Goal: Task Accomplishment & Management: Manage account settings

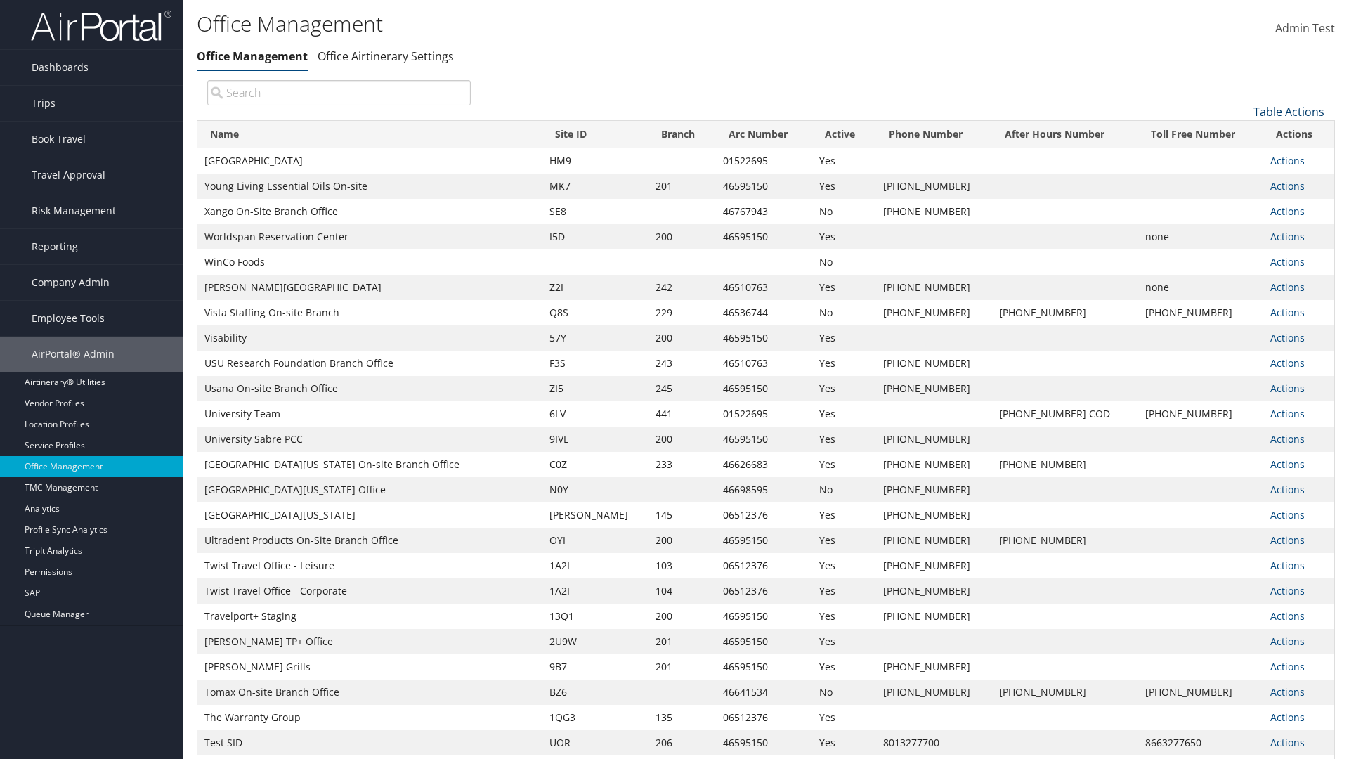
click at [1289, 111] on link "Table Actions" at bounding box center [1289, 111] width 71 height 15
click at [1242, 181] on link "Page Length" at bounding box center [1242, 181] width 185 height 24
click at [1242, 158] on link "25" at bounding box center [1242, 159] width 185 height 24
click at [1289, 111] on link "Table Actions" at bounding box center [1289, 111] width 71 height 15
click at [1242, 182] on link "50" at bounding box center [1242, 183] width 185 height 24
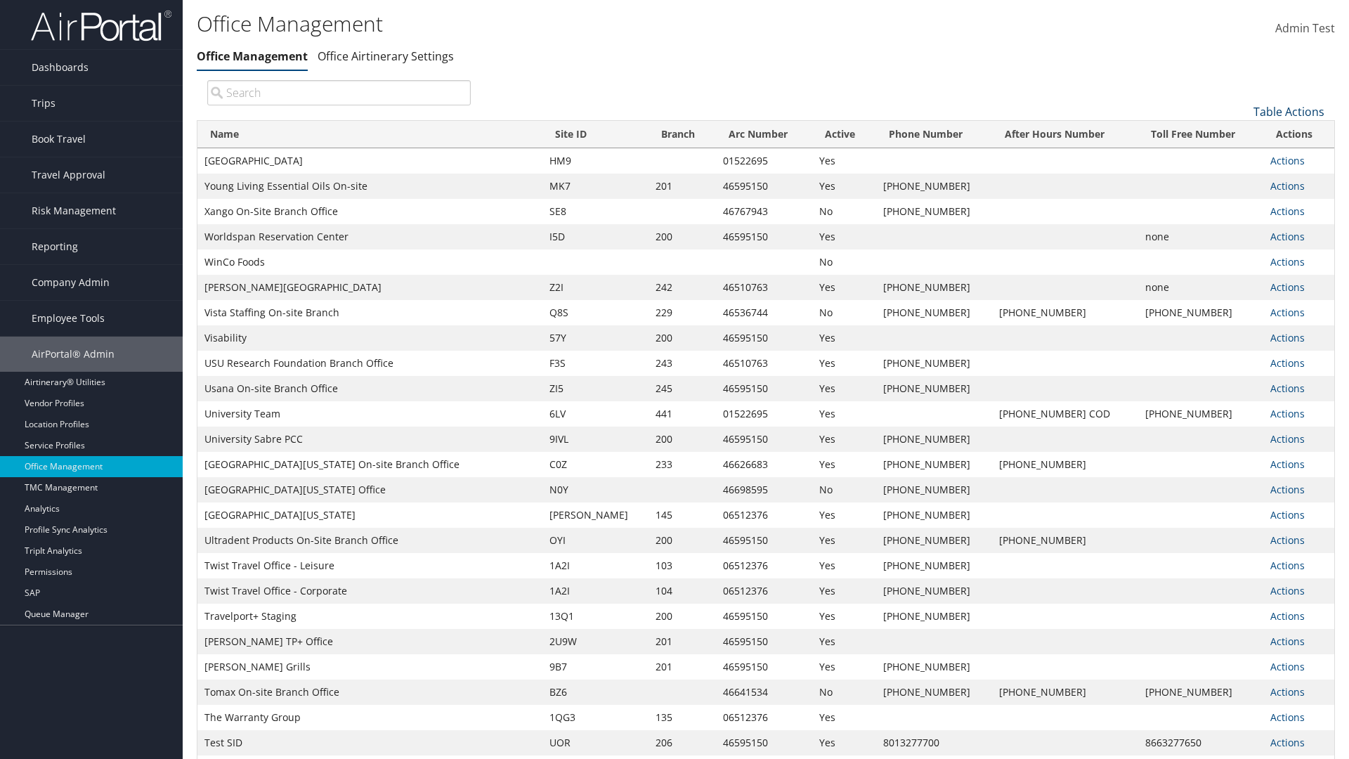
click at [1289, 111] on link "Table Actions" at bounding box center [1289, 111] width 71 height 15
click at [1242, 181] on link "Page Length" at bounding box center [1242, 181] width 185 height 24
click at [1242, 206] on link "100" at bounding box center [1242, 207] width 185 height 24
click at [1289, 111] on link "Table Actions" at bounding box center [1289, 111] width 71 height 15
click at [1242, 157] on link "Column Visibility" at bounding box center [1242, 157] width 185 height 24
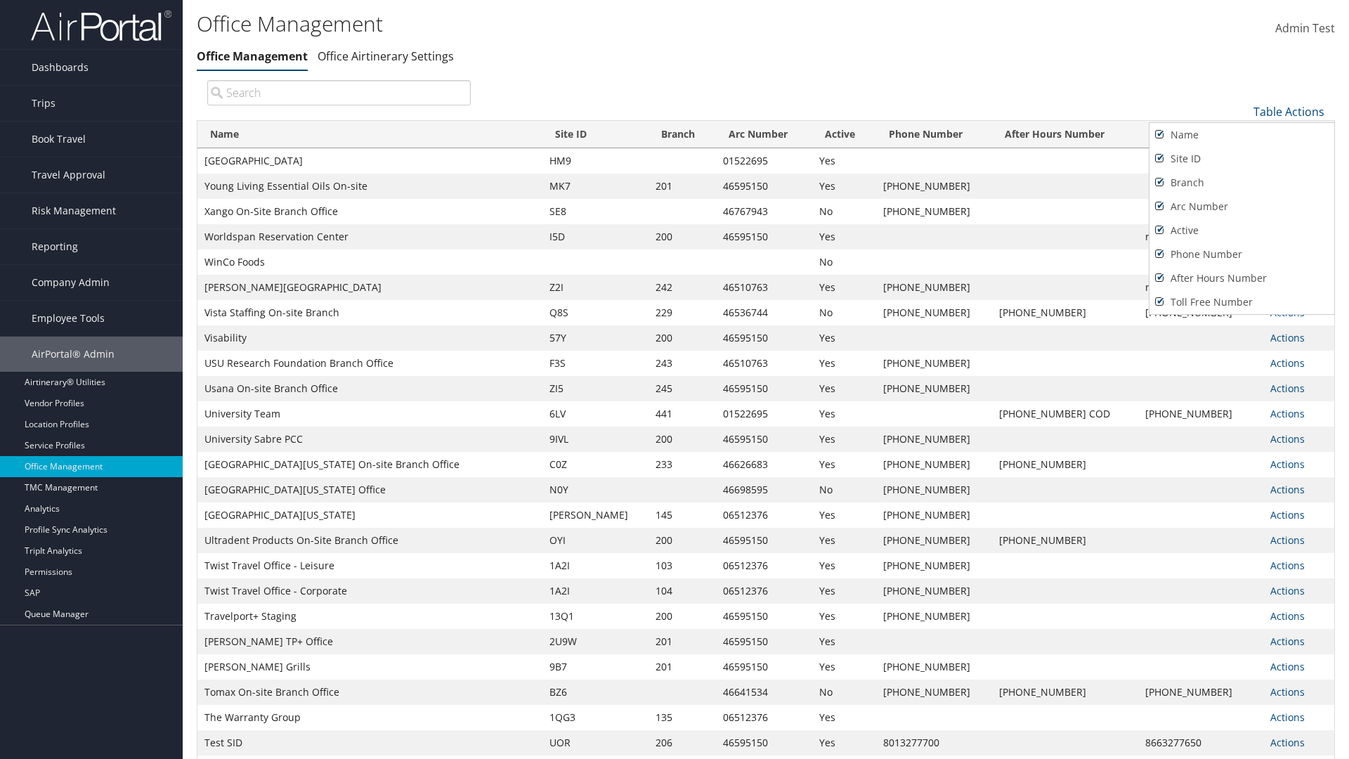
click at [1242, 134] on link "Name" at bounding box center [1242, 135] width 185 height 24
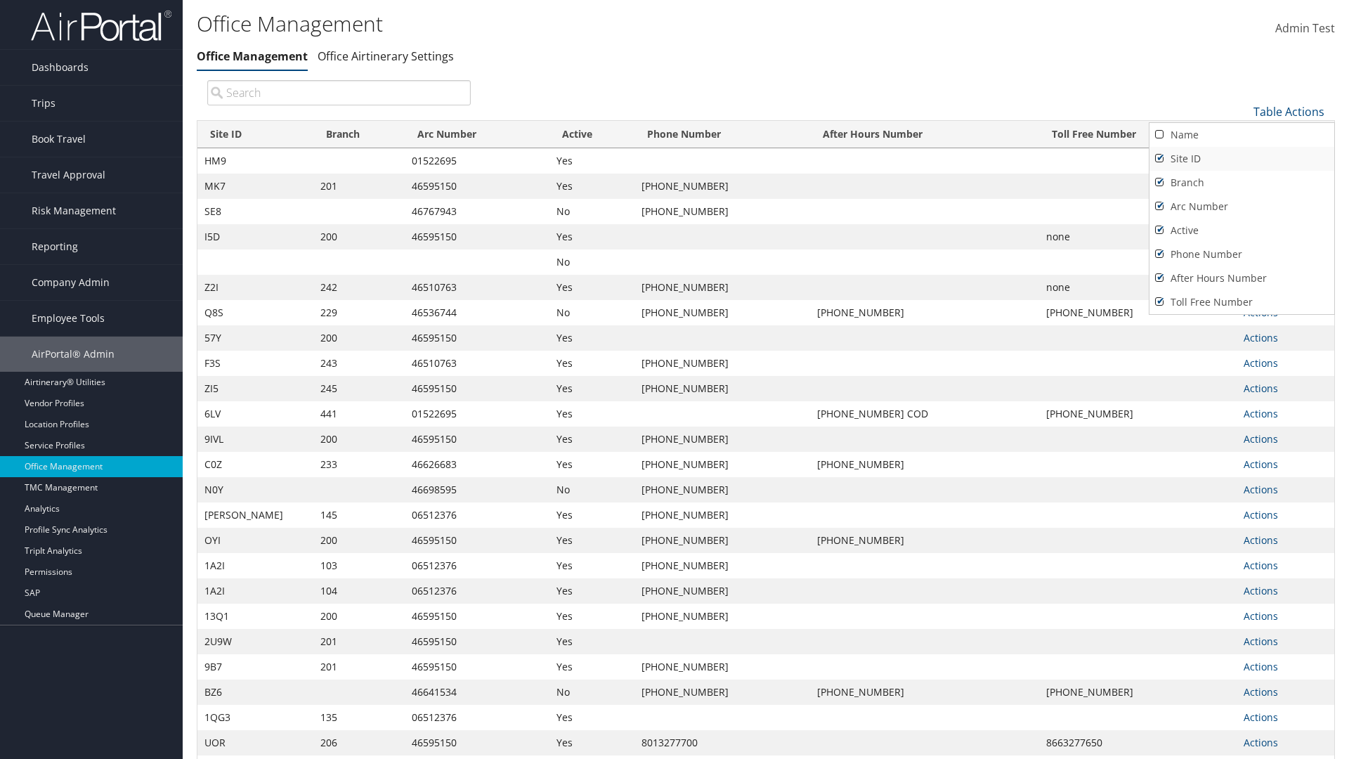
click at [1242, 158] on link "Site ID" at bounding box center [1242, 159] width 185 height 24
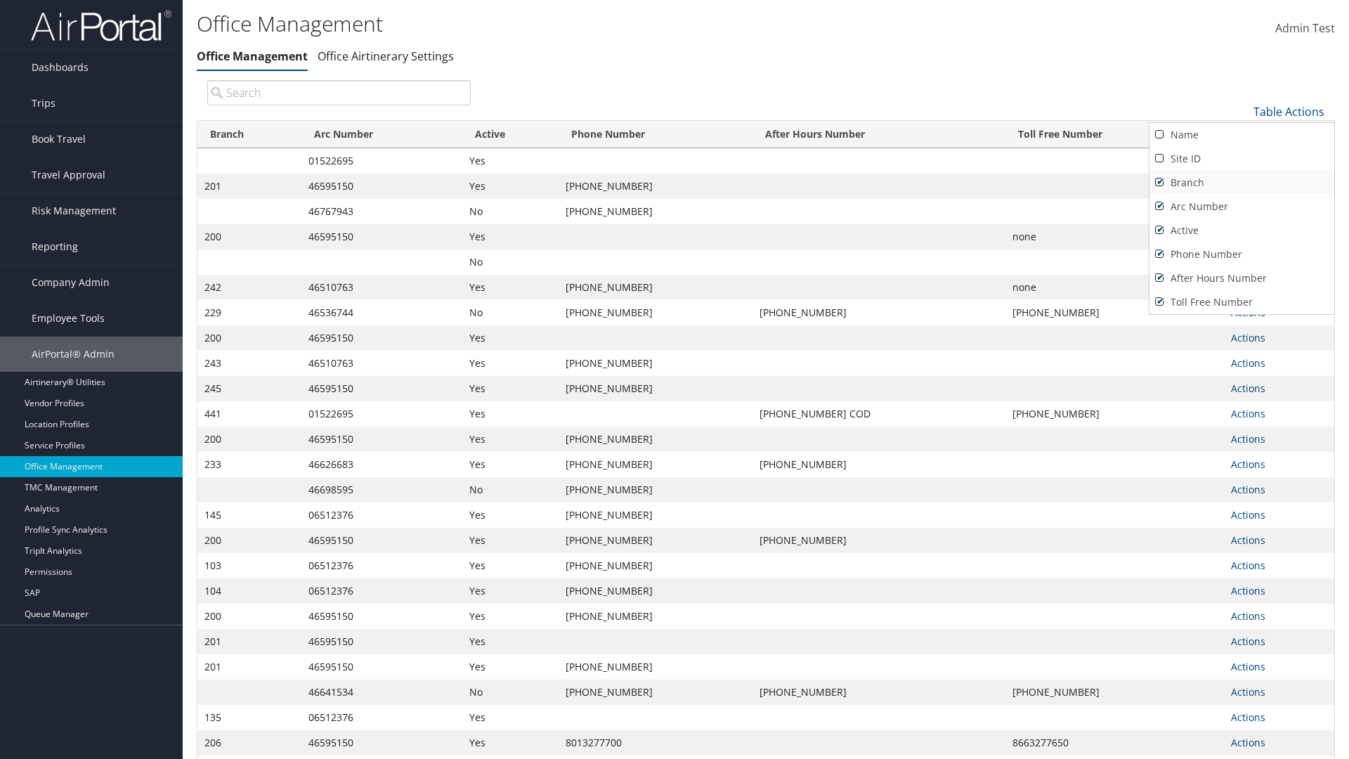
click at [1242, 182] on link "Branch" at bounding box center [1242, 183] width 185 height 24
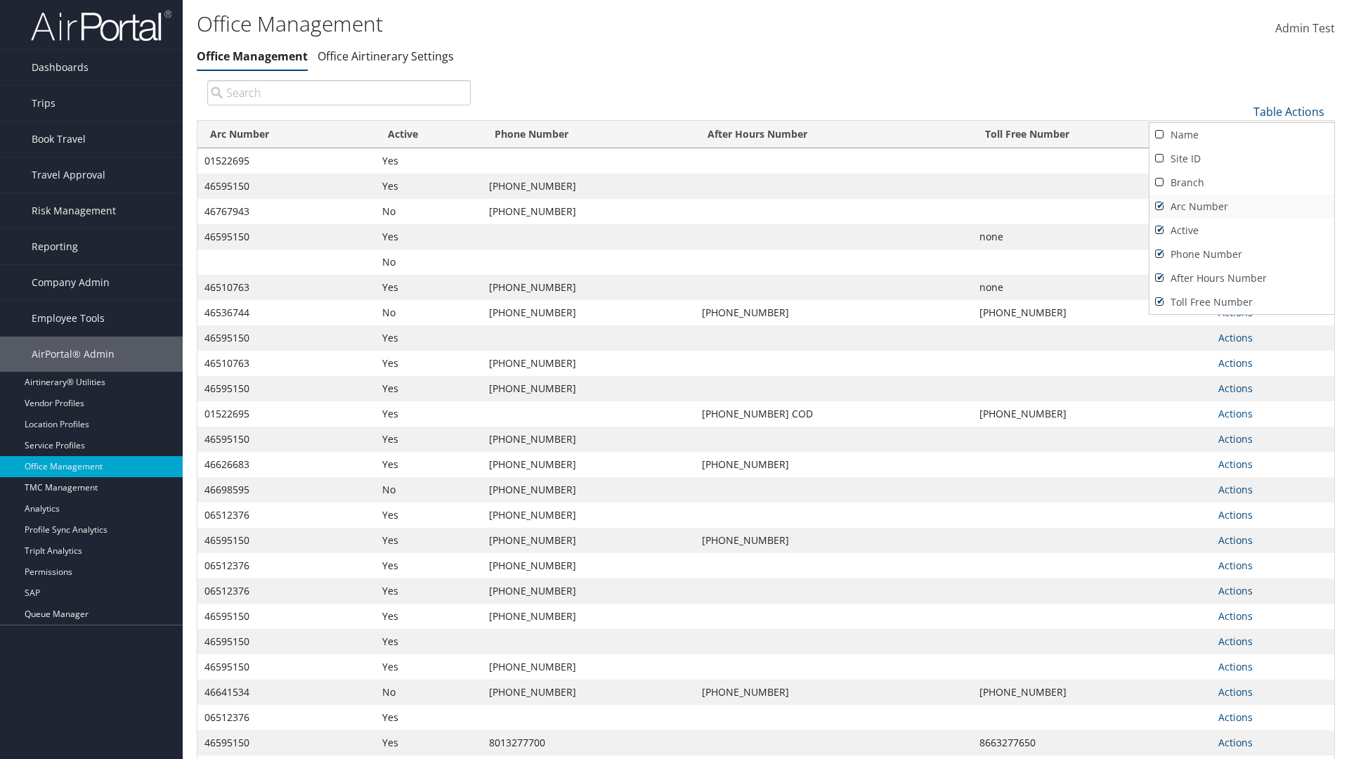
click at [1242, 206] on link "Arc Number" at bounding box center [1242, 207] width 185 height 24
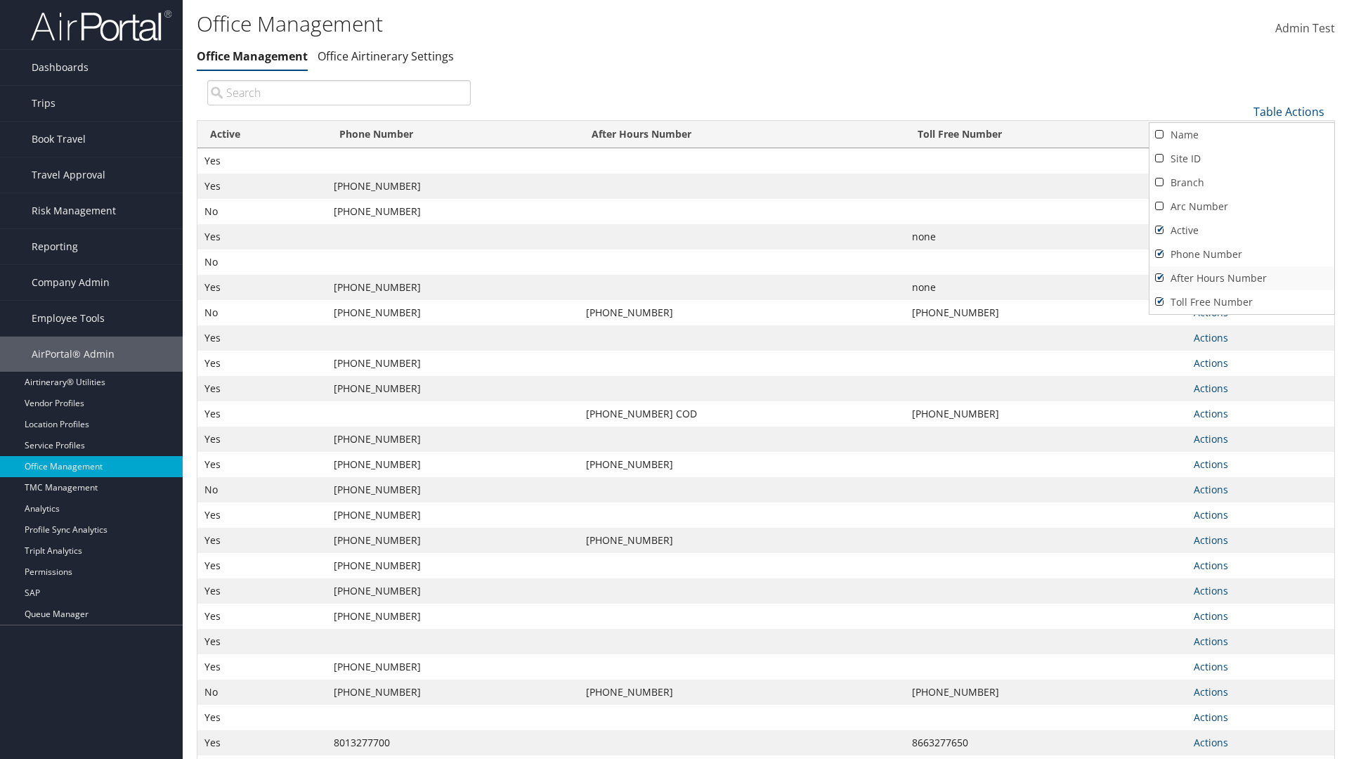
click at [1242, 278] on link "After Hours Number" at bounding box center [1242, 278] width 185 height 24
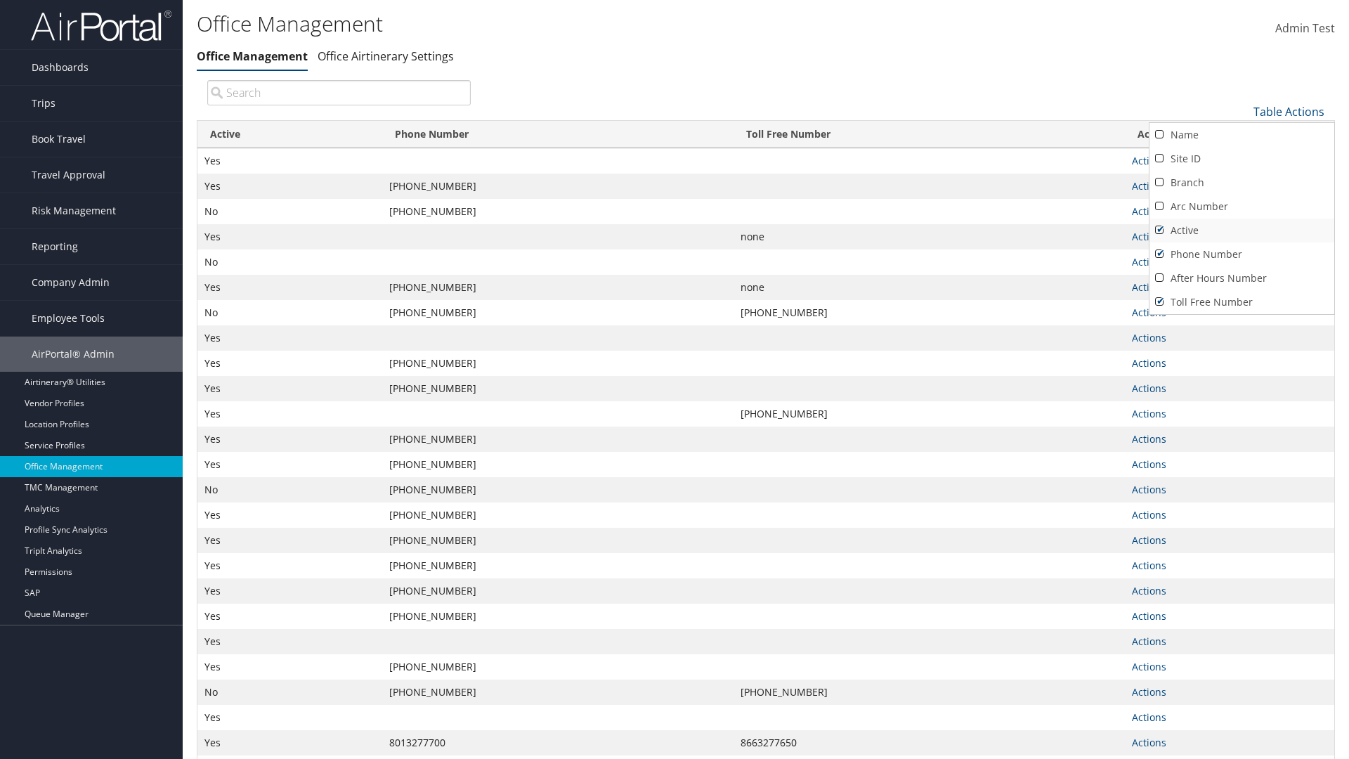
click at [1242, 230] on link "Active" at bounding box center [1242, 231] width 185 height 24
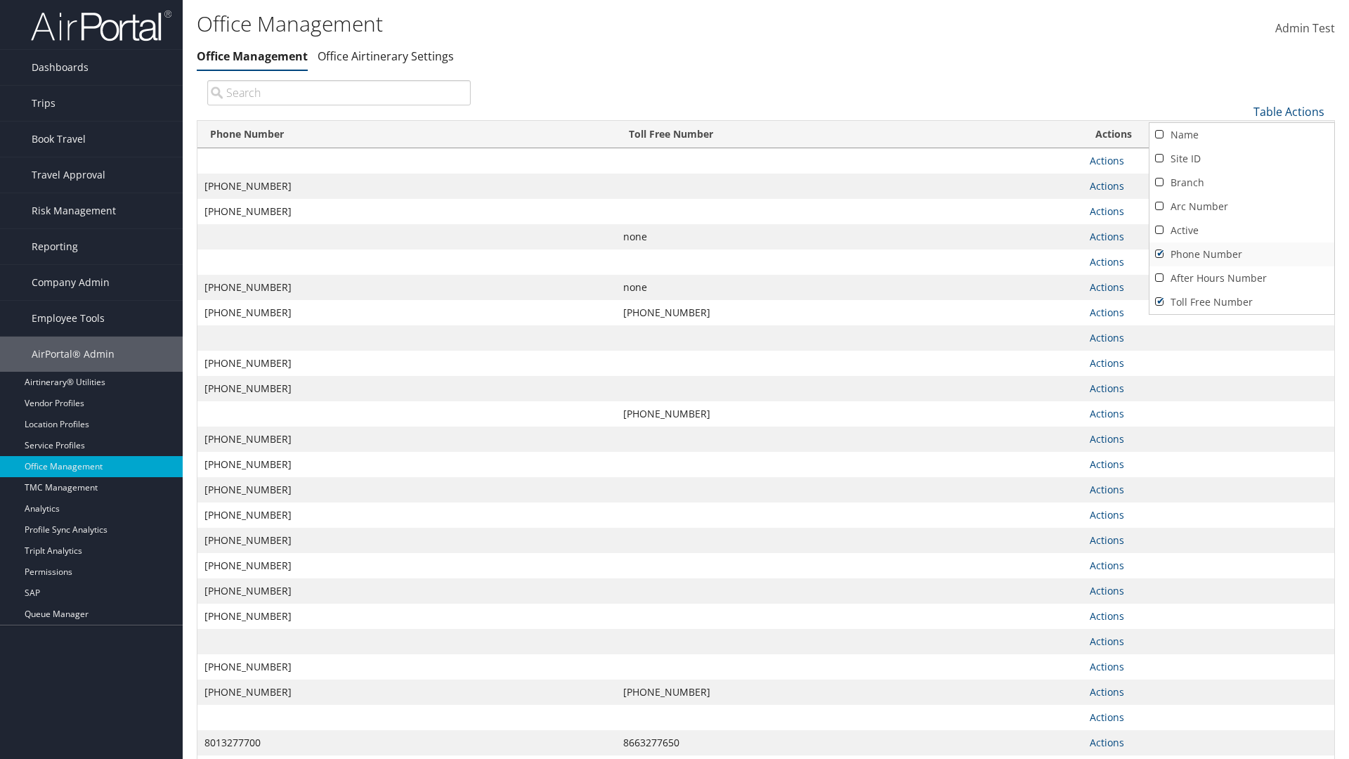
click at [1242, 254] on link "Phone Number" at bounding box center [1242, 254] width 185 height 24
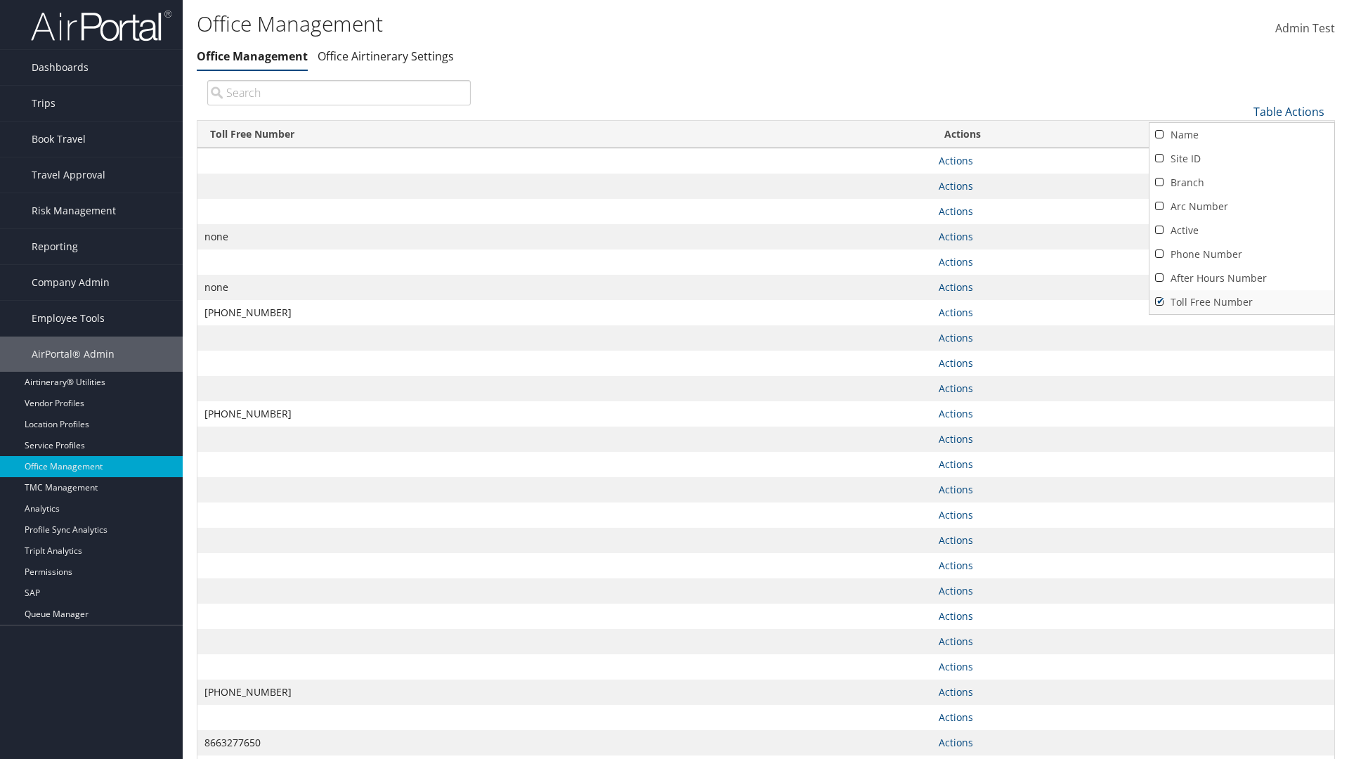
click at [1242, 301] on link "Toll Free Number" at bounding box center [1242, 302] width 185 height 24
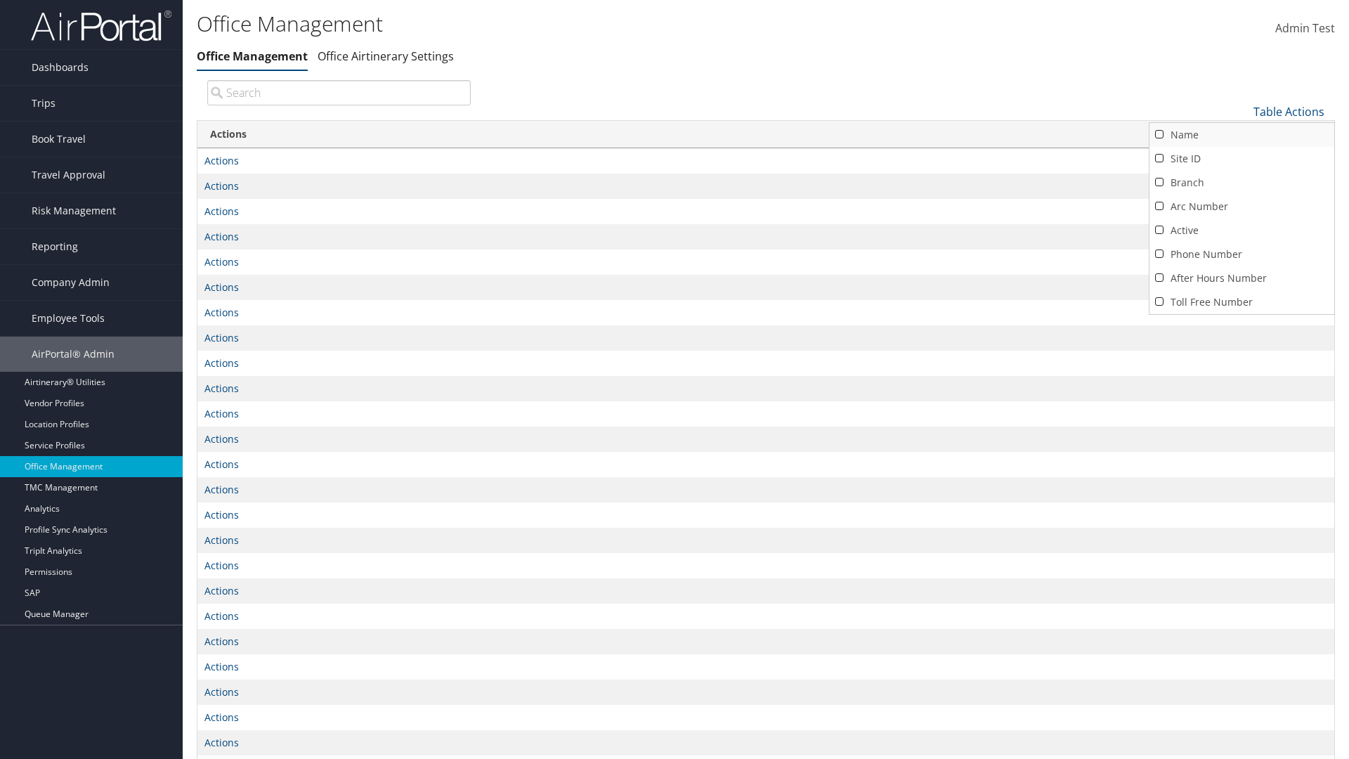
click at [1242, 134] on link "Name" at bounding box center [1242, 135] width 185 height 24
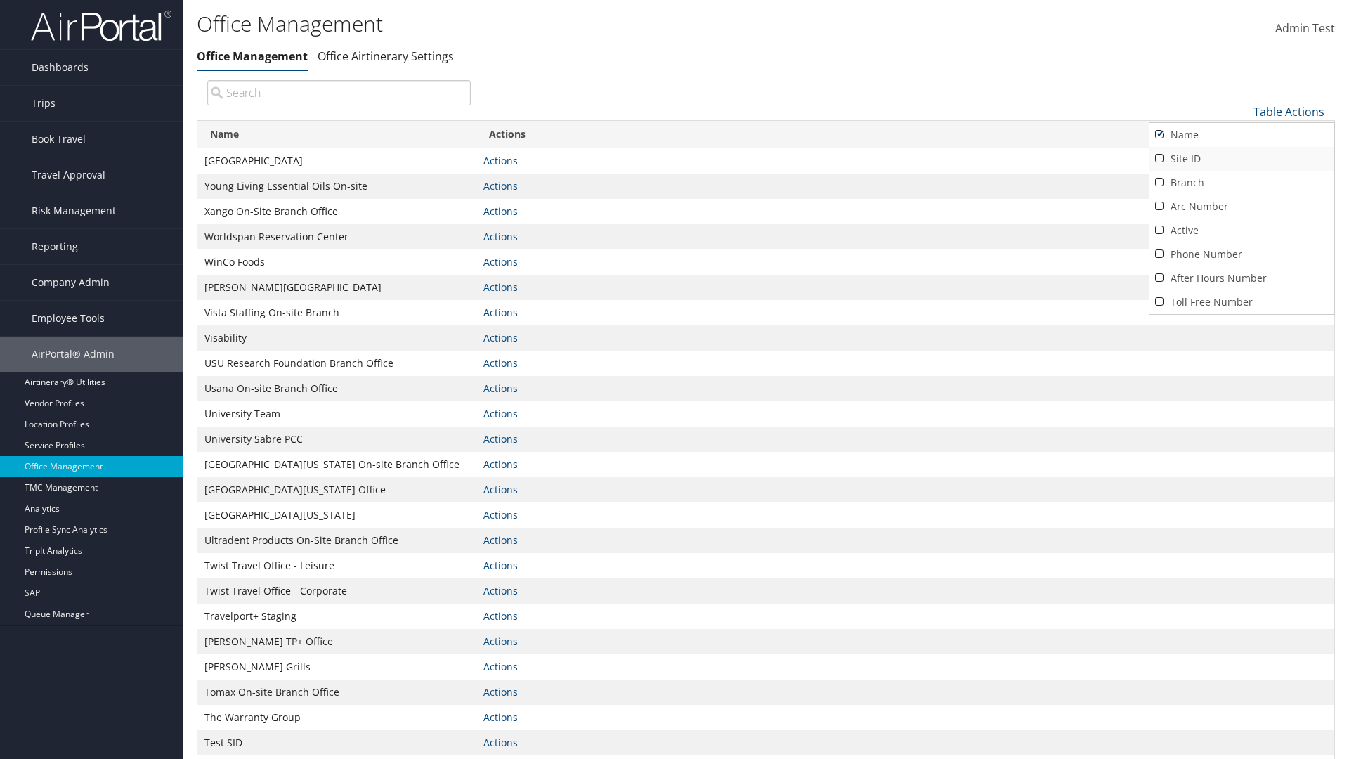
click at [1242, 158] on link "Site ID" at bounding box center [1242, 159] width 185 height 24
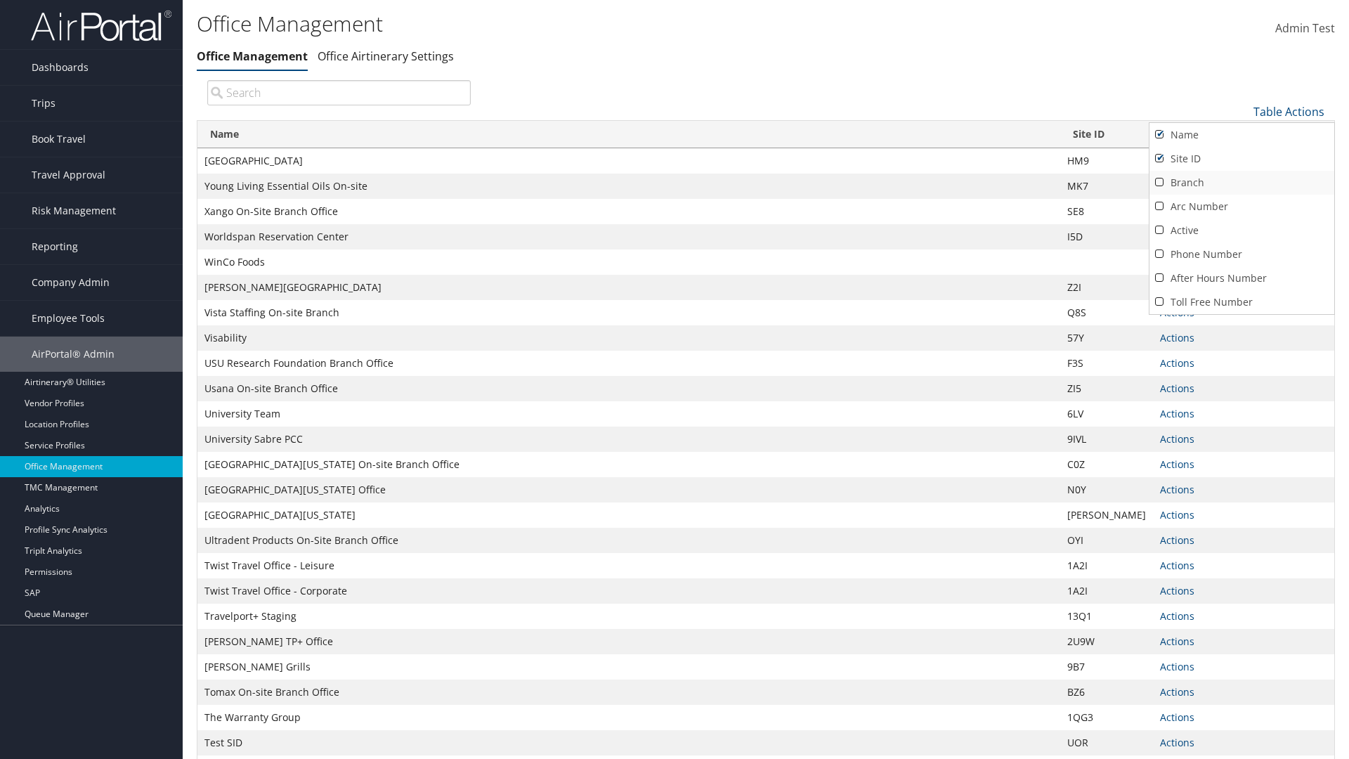
click at [1242, 182] on link "Branch" at bounding box center [1242, 183] width 185 height 24
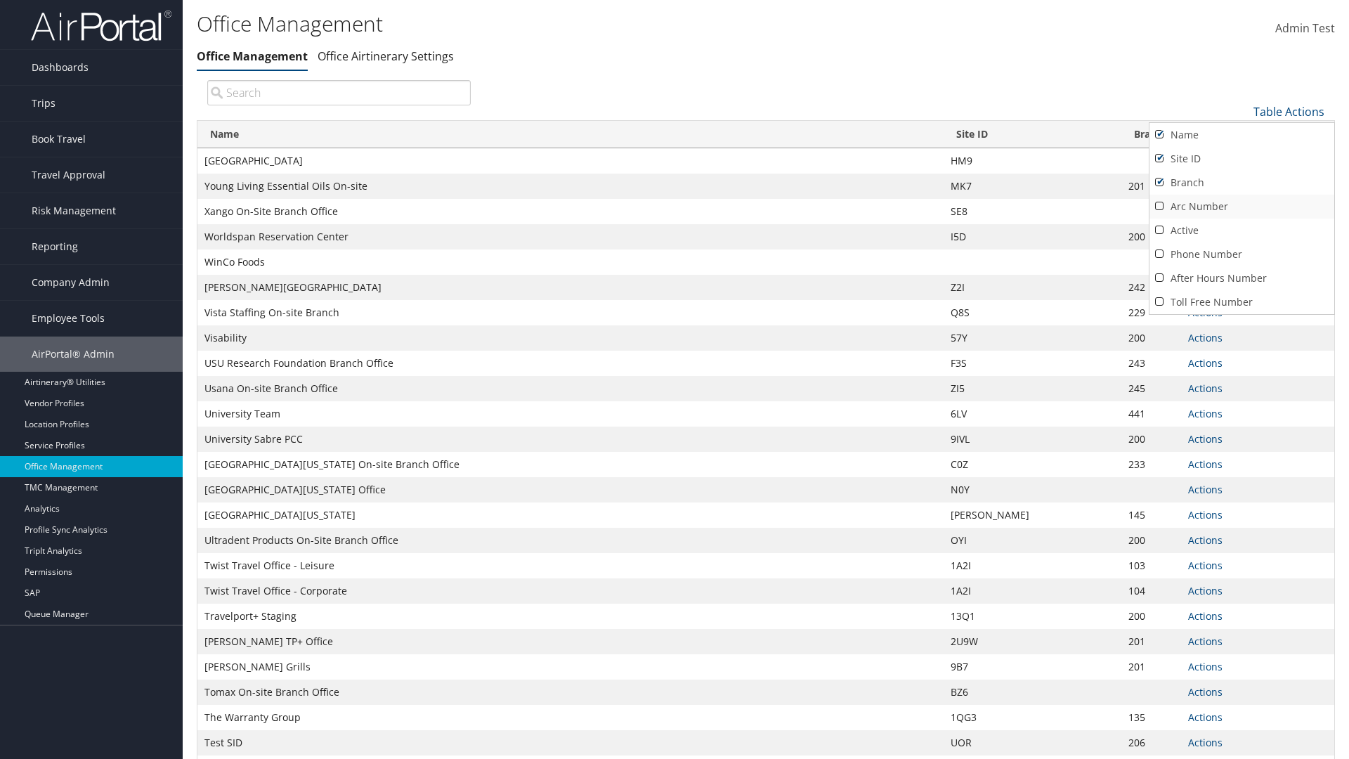
click at [1242, 206] on link "Arc Number" at bounding box center [1242, 207] width 185 height 24
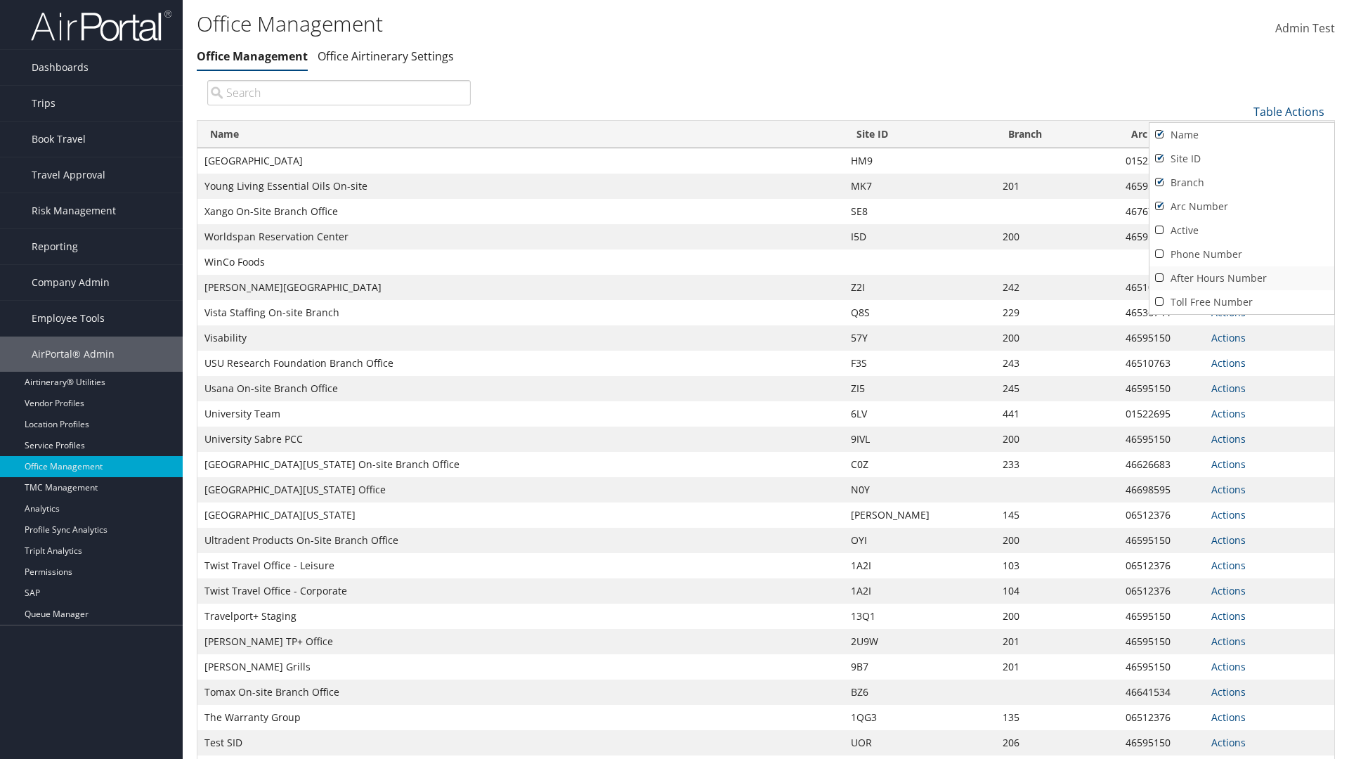
click at [1242, 278] on link "After Hours Number" at bounding box center [1242, 278] width 185 height 24
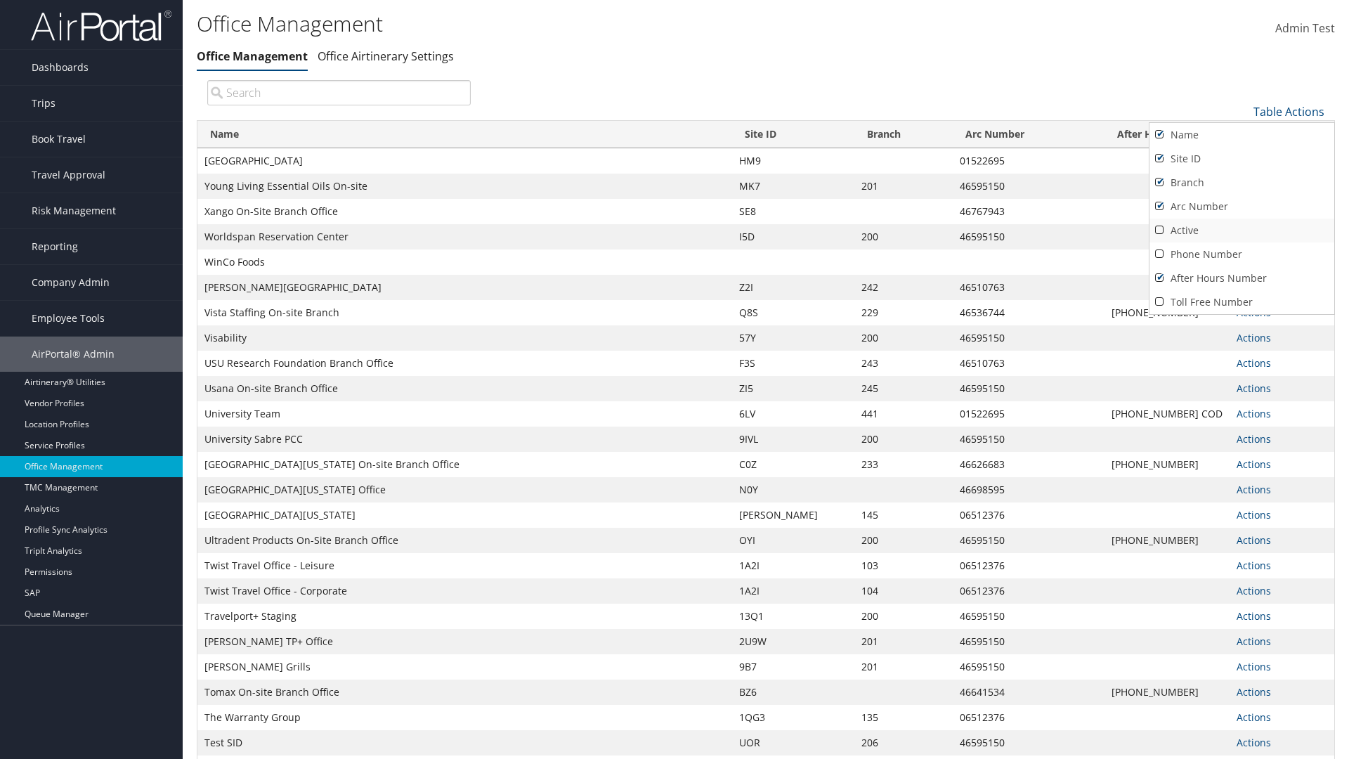
click at [1242, 230] on link "Active" at bounding box center [1242, 231] width 185 height 24
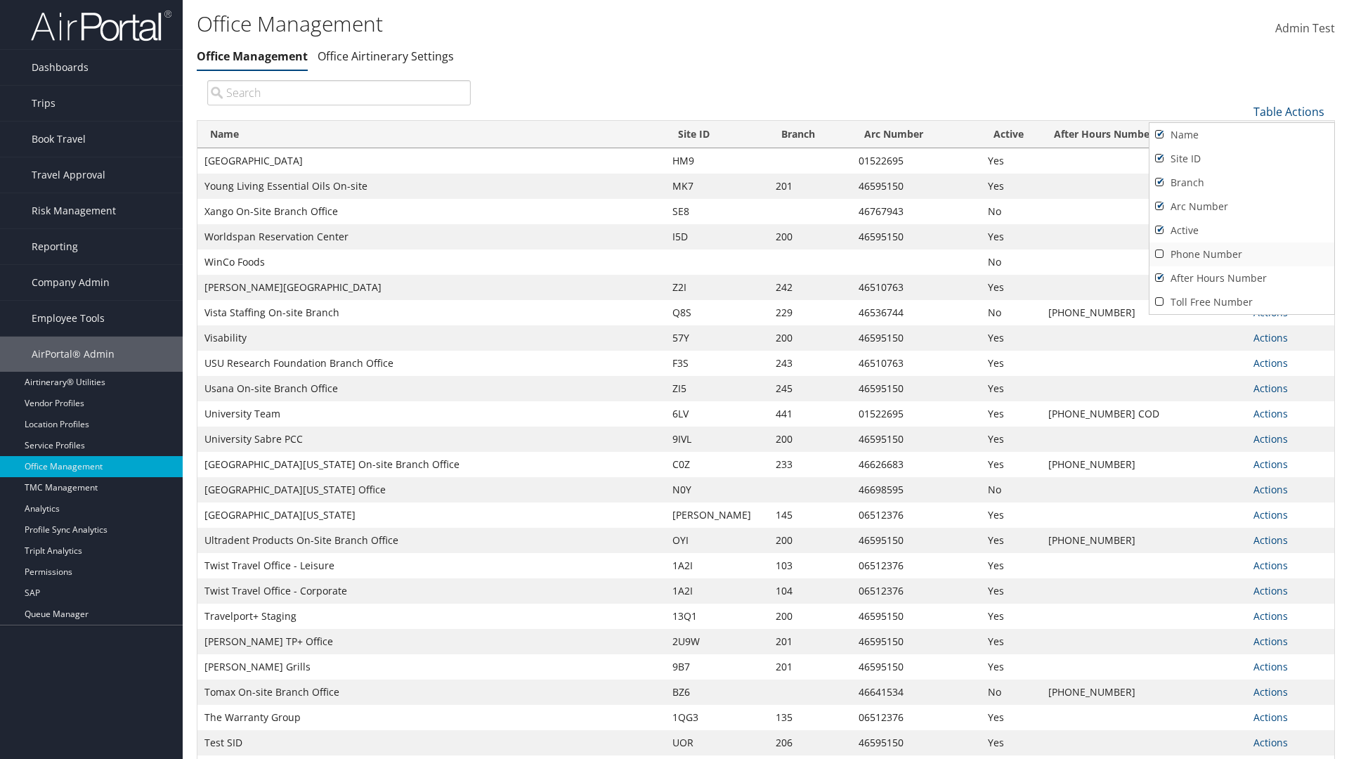
click at [1242, 254] on link "Phone Number" at bounding box center [1242, 254] width 185 height 24
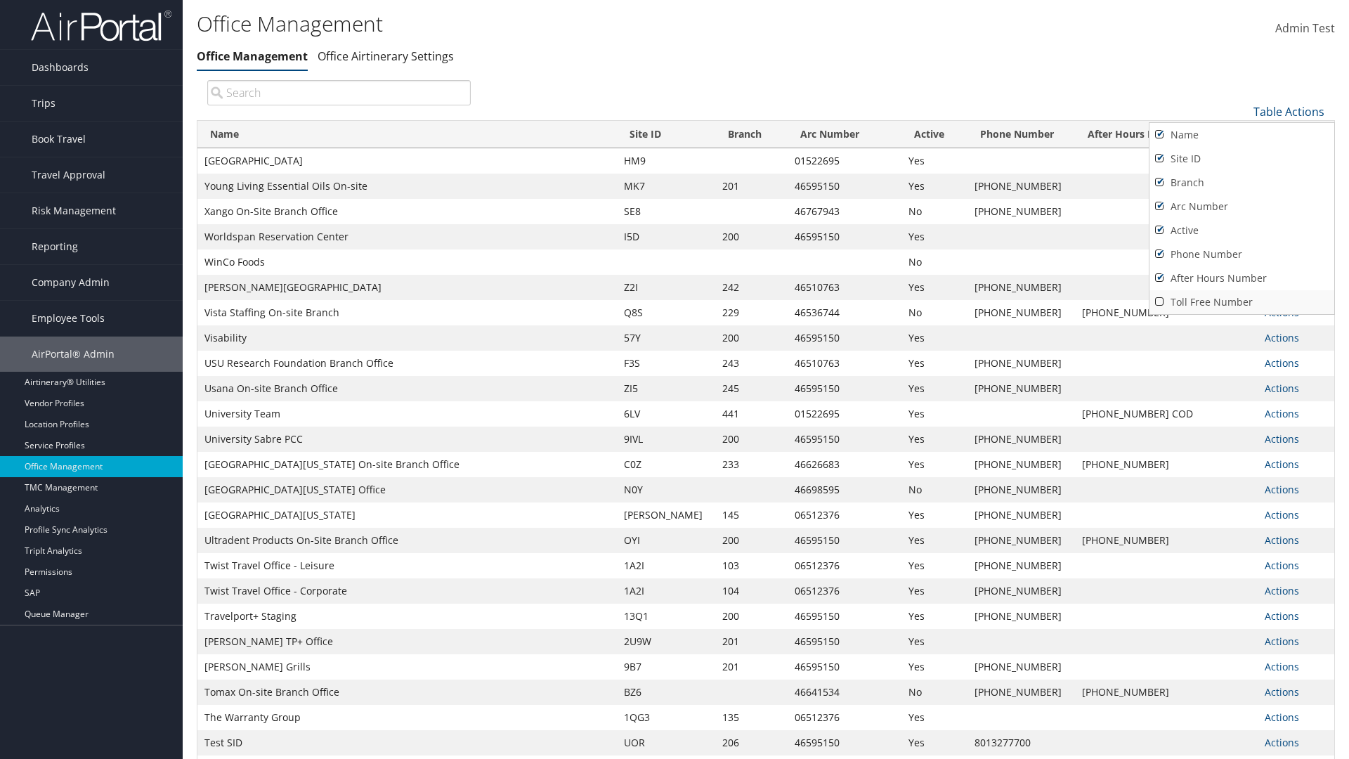
click at [1242, 301] on link "Toll Free Number" at bounding box center [1242, 302] width 185 height 24
